Goal: Transaction & Acquisition: Download file/media

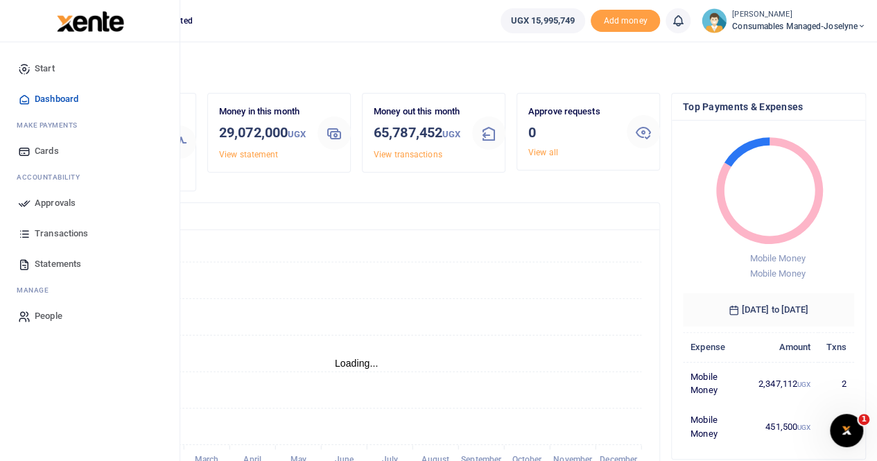
click at [58, 203] on span "Approvals" at bounding box center [55, 203] width 41 height 14
click at [42, 202] on span "Approvals" at bounding box center [55, 203] width 41 height 14
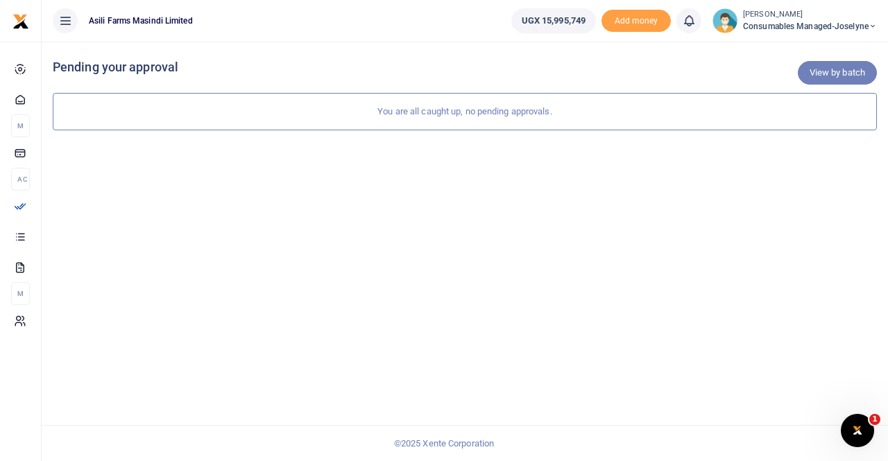
click at [850, 74] on link "View by batch" at bounding box center [837, 73] width 79 height 24
click at [802, 74] on link "View by category" at bounding box center [831, 73] width 92 height 24
click at [823, 69] on link "View by batch" at bounding box center [837, 73] width 79 height 24
click at [461, 113] on div "You are all caught up, no pending approvals." at bounding box center [465, 111] width 824 height 37
click at [771, 25] on span "Consumables managed-Joselyne" at bounding box center [810, 26] width 134 height 12
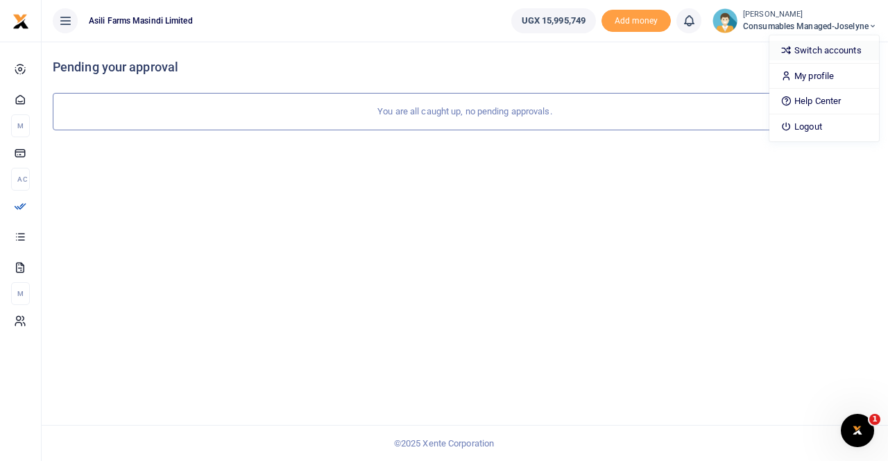
click at [797, 44] on link "Switch accounts" at bounding box center [824, 50] width 110 height 19
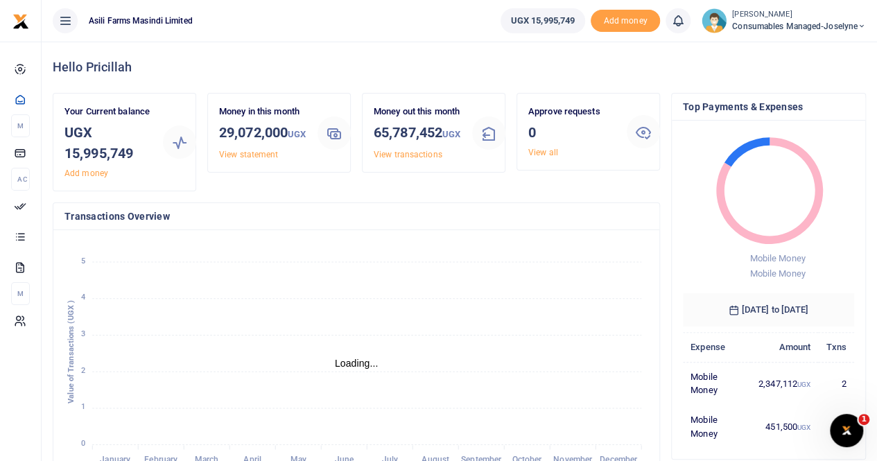
scroll to position [11, 11]
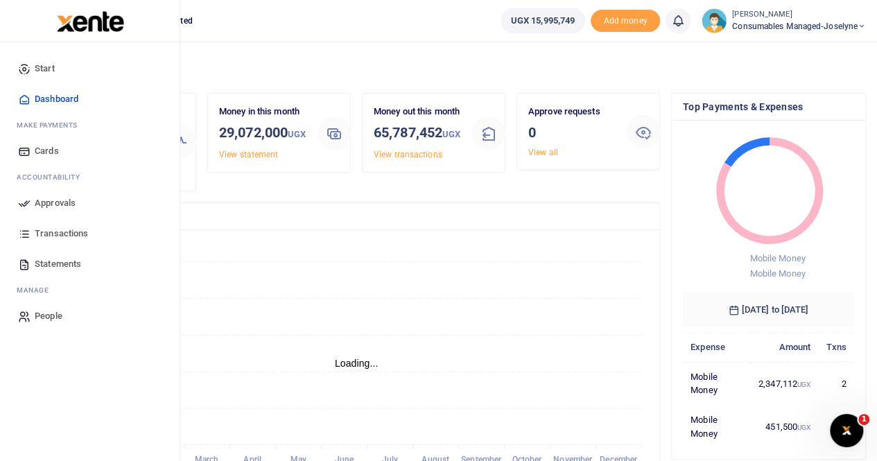
click at [69, 261] on span "Statements" at bounding box center [58, 264] width 46 height 14
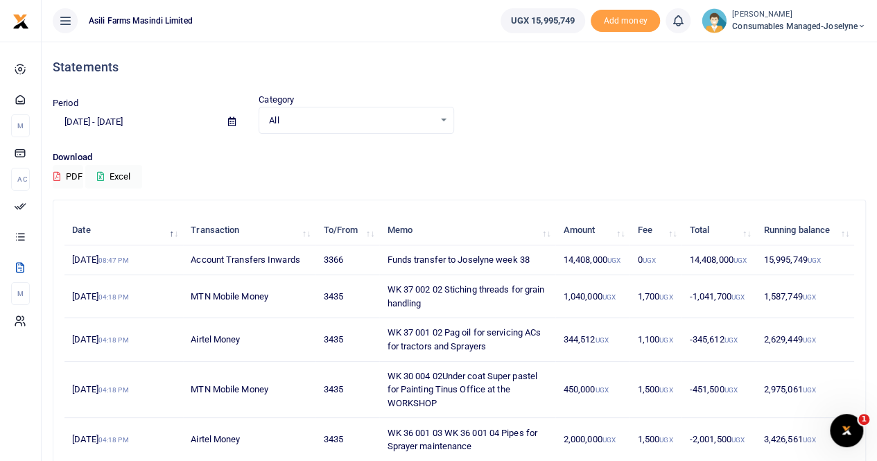
click at [234, 120] on icon at bounding box center [232, 121] width 8 height 9
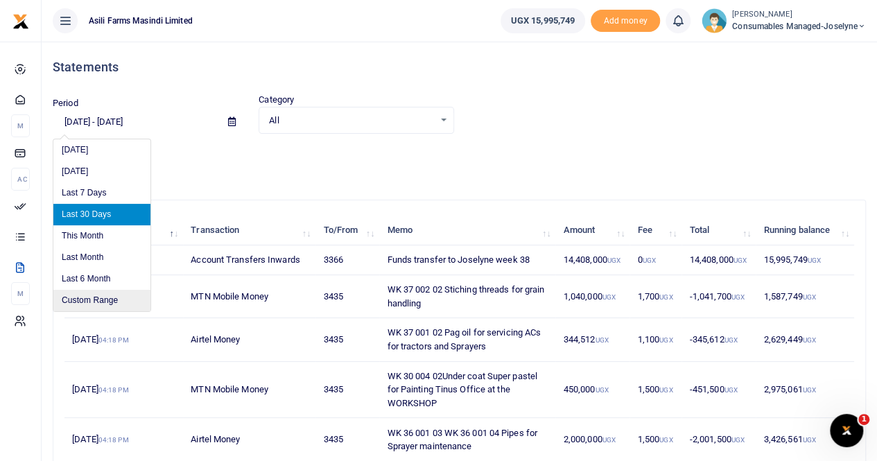
click at [96, 293] on li "Custom Range" at bounding box center [101, 301] width 97 height 22
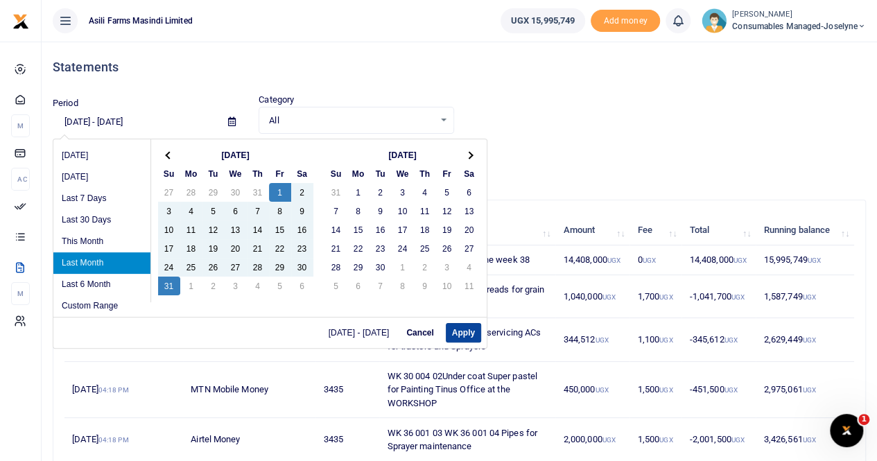
click at [456, 328] on button "Apply" at bounding box center [463, 332] width 35 height 19
type input "08/01/2025 - 08/31/2025"
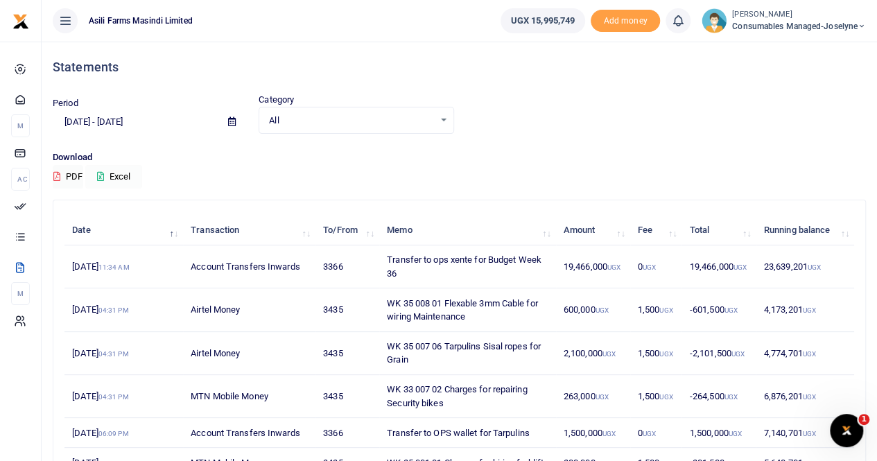
click at [116, 176] on button "Excel" at bounding box center [113, 177] width 57 height 24
click at [782, 15] on small "[PERSON_NAME]" at bounding box center [799, 15] width 134 height 12
click at [787, 48] on link "Switch accounts" at bounding box center [814, 50] width 110 height 19
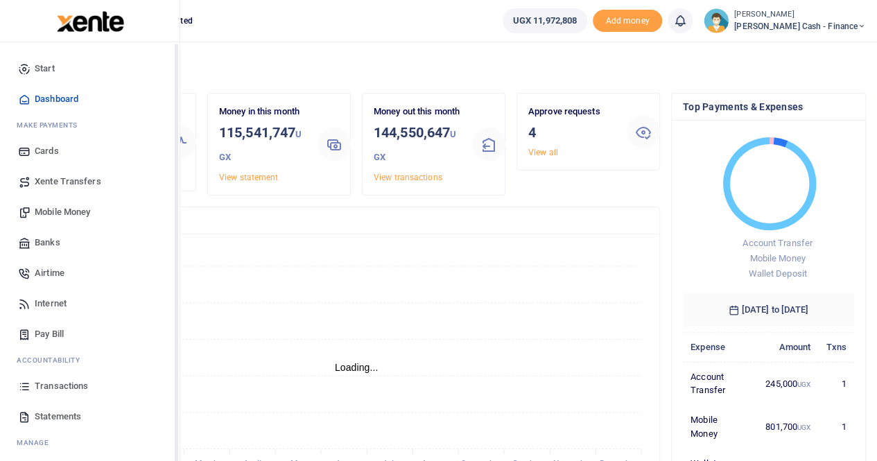
scroll to position [11, 11]
click at [53, 420] on span "Statements" at bounding box center [58, 417] width 46 height 14
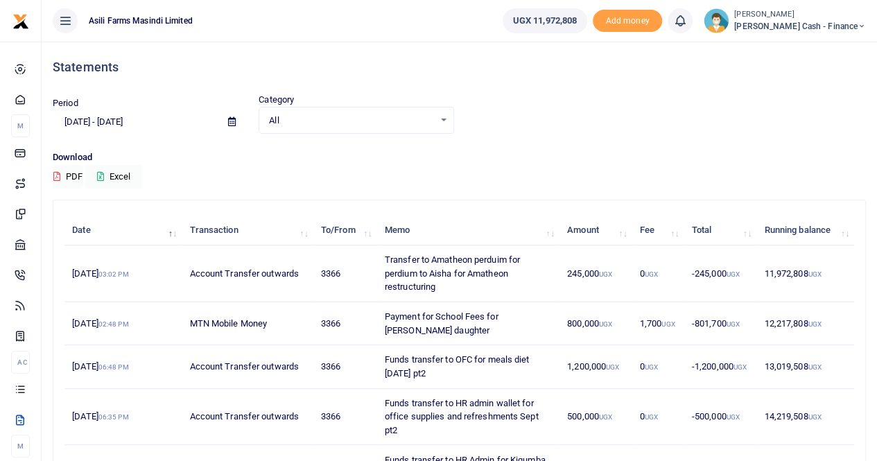
click at [232, 121] on icon at bounding box center [232, 121] width 8 height 9
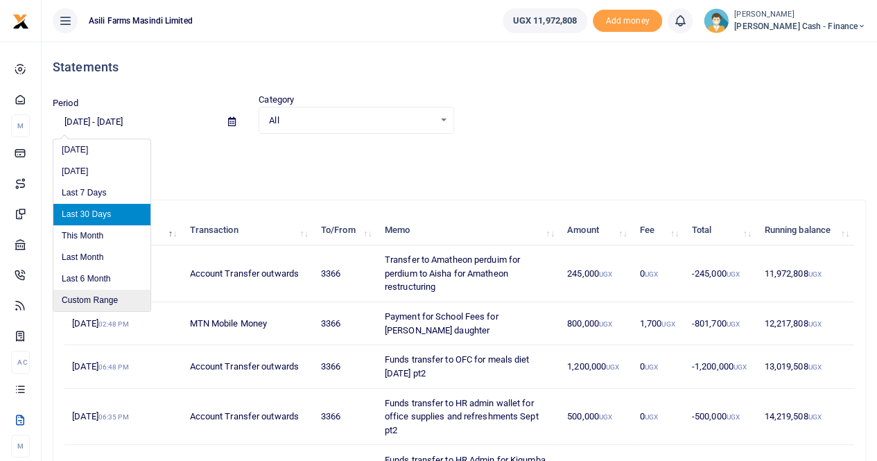
click at [95, 300] on li "Custom Range" at bounding box center [101, 301] width 97 height 22
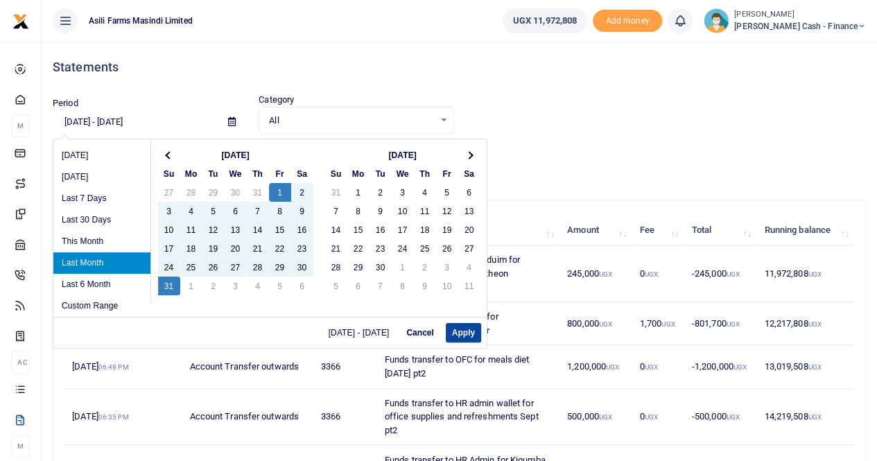
click at [456, 332] on button "Apply" at bounding box center [463, 332] width 35 height 19
type input "[DATE] - [DATE]"
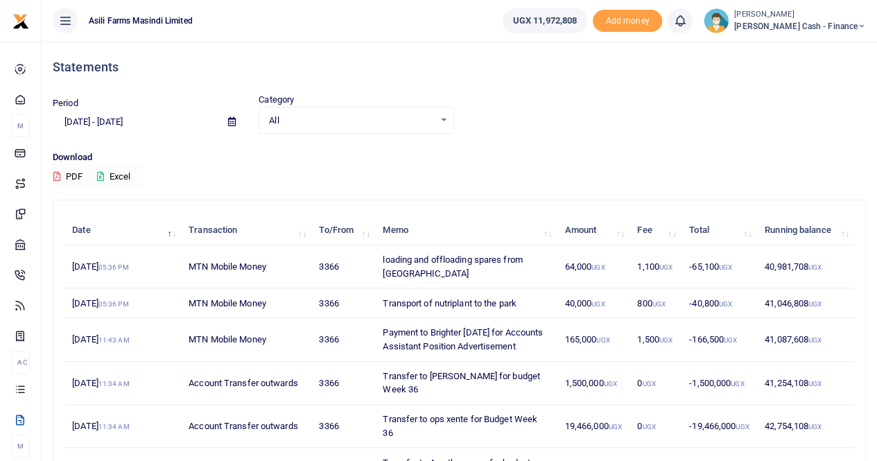
click at [123, 174] on button "Excel" at bounding box center [113, 177] width 57 height 24
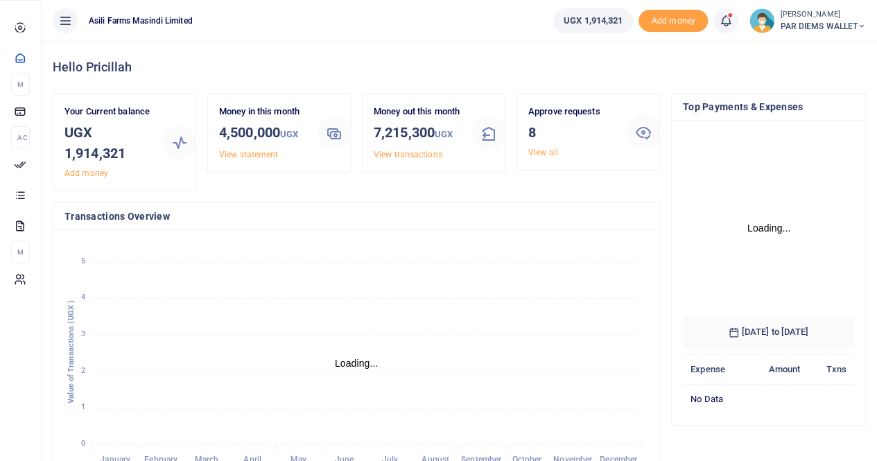
scroll to position [217, 161]
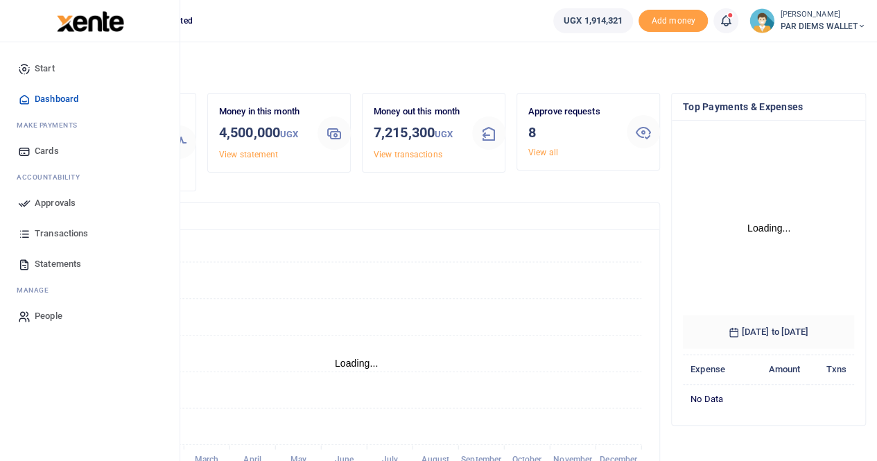
click at [55, 261] on span "Statements" at bounding box center [58, 264] width 46 height 14
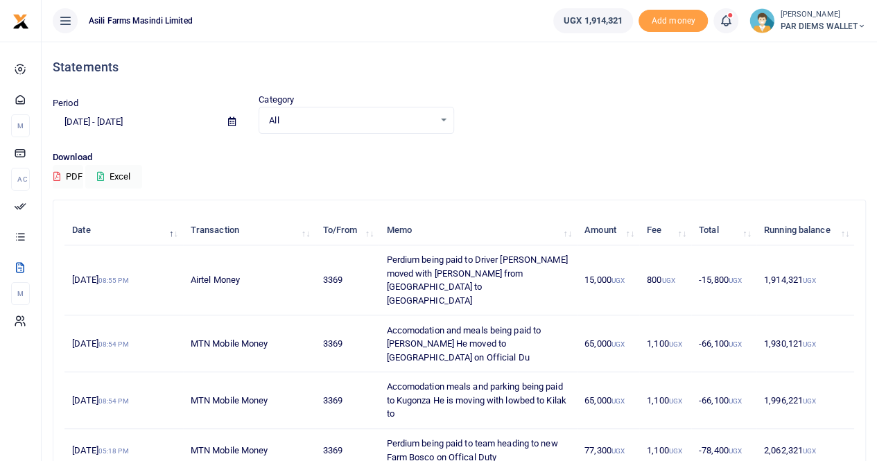
click at [230, 121] on icon at bounding box center [232, 121] width 8 height 9
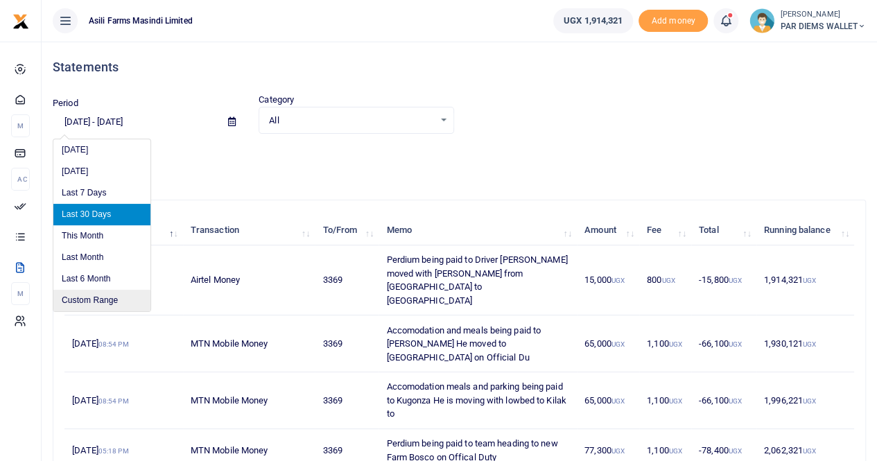
click at [93, 298] on li "Custom Range" at bounding box center [101, 301] width 97 height 22
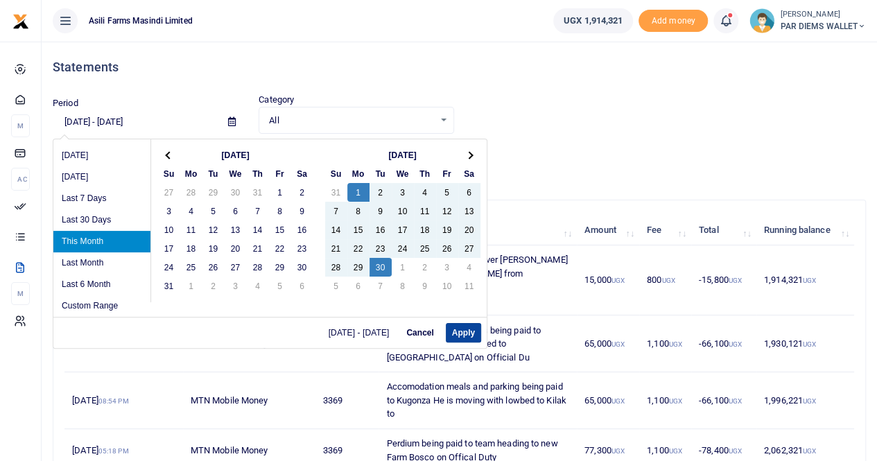
click at [455, 329] on button "Apply" at bounding box center [463, 332] width 35 height 19
type input "[DATE] - [DATE]"
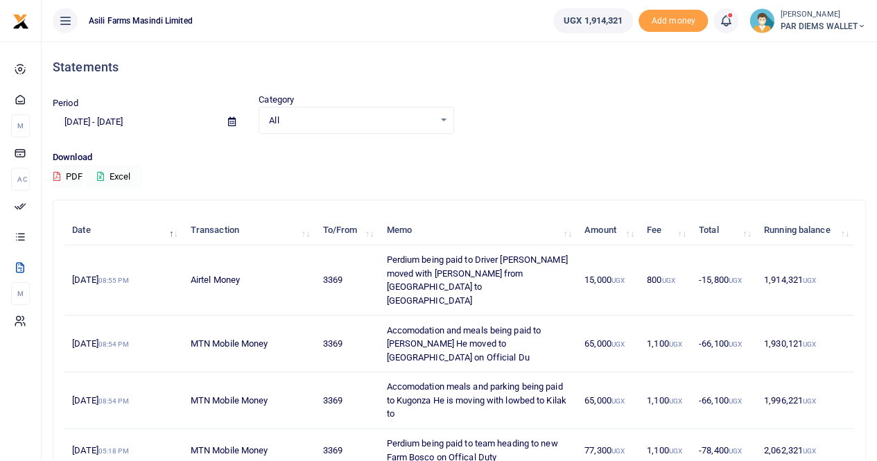
click at [119, 171] on button "Excel" at bounding box center [113, 177] width 57 height 24
